Goal: Find specific page/section: Find specific page/section

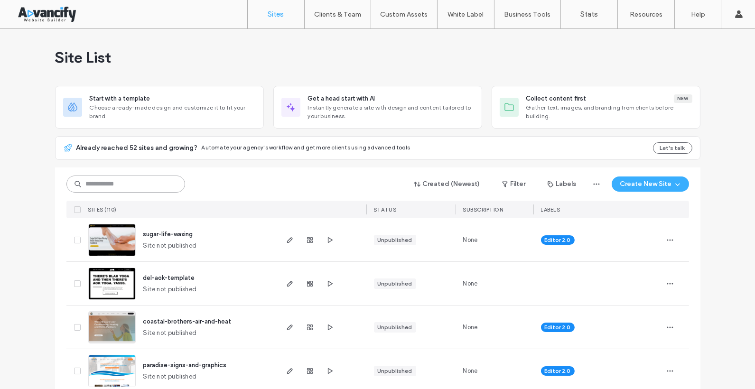
click at [147, 187] on input at bounding box center [125, 183] width 119 height 17
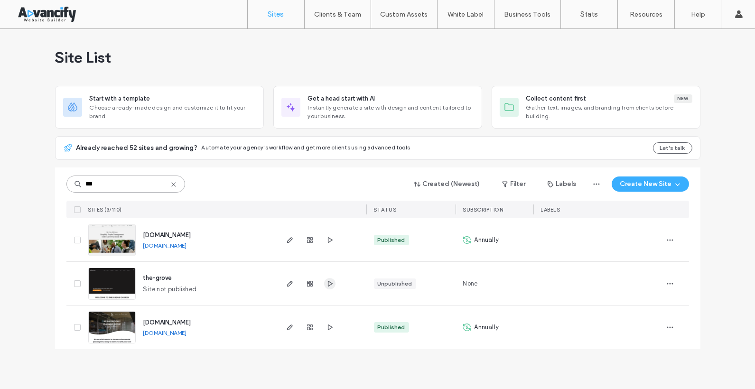
type input "***"
click at [327, 282] on use "button" at bounding box center [329, 283] width 5 height 6
drag, startPoint x: 368, startPoint y: 225, endPoint x: 420, endPoint y: 252, distance: 58.8
click at [420, 253] on div "Published" at bounding box center [410, 239] width 89 height 43
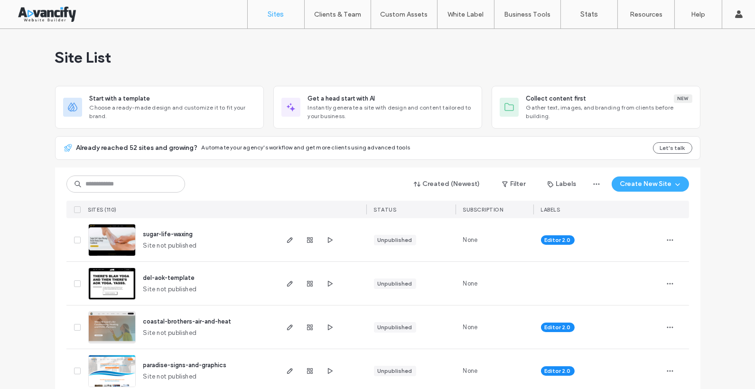
click at [638, 65] on div "Site List" at bounding box center [377, 57] width 645 height 57
